Goal: Check status

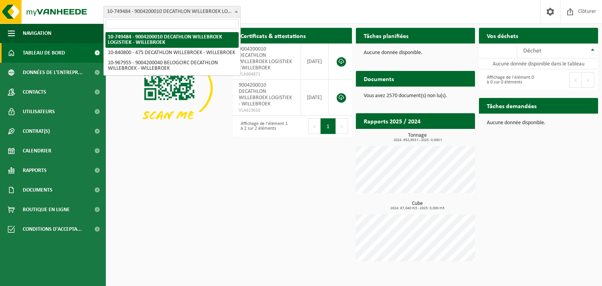
click at [231, 12] on span "10-749484 - 9004200010 DECATHLON WILLEBROEK LOGISTIEK - WILLEBROEK" at bounding box center [172, 11] width 137 height 11
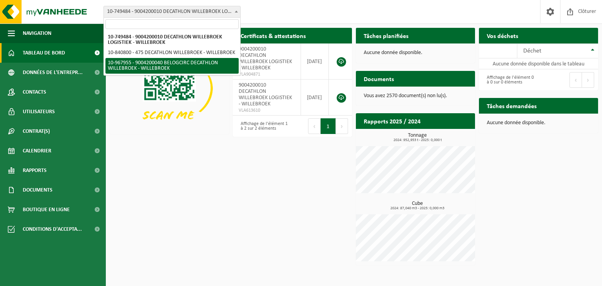
select select "154029"
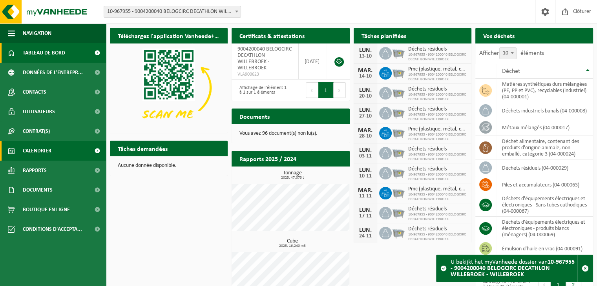
click at [45, 151] on span "Calendrier" at bounding box center [37, 151] width 29 height 20
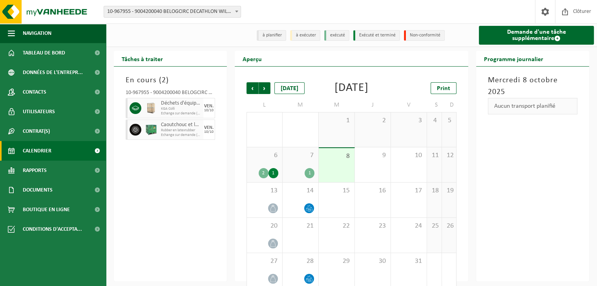
click at [293, 160] on span "7" at bounding box center [300, 155] width 28 height 9
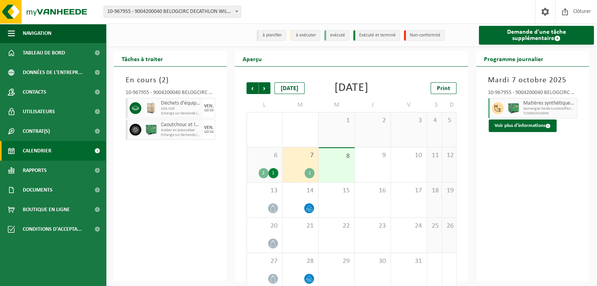
click at [261, 177] on div "6 2 1" at bounding box center [264, 164] width 35 height 35
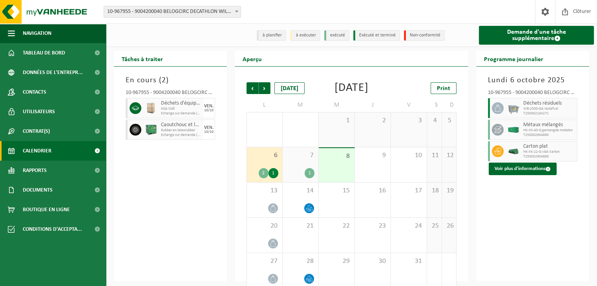
click at [300, 177] on div "7 1" at bounding box center [300, 164] width 36 height 35
